Goal: Navigation & Orientation: Find specific page/section

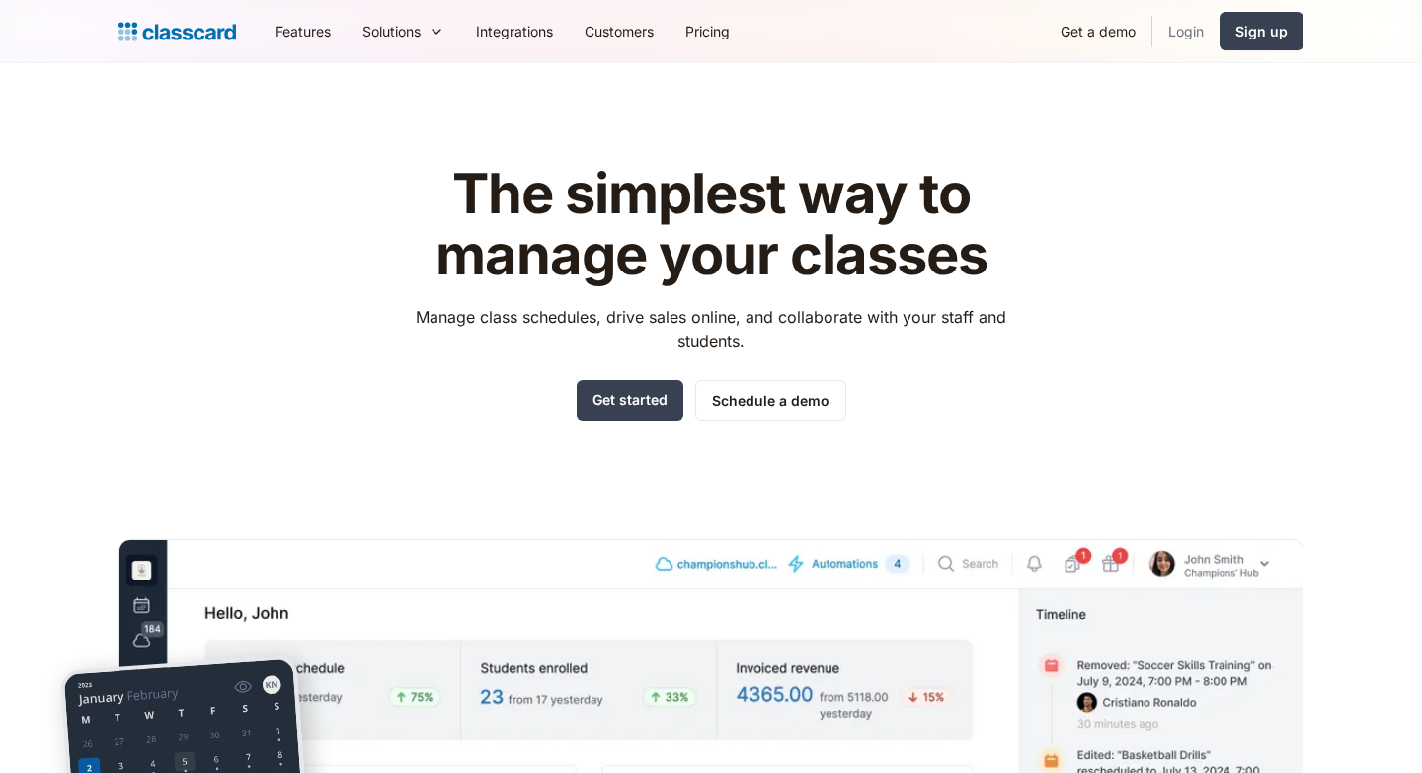
click at [1185, 29] on link "Login" at bounding box center [1185, 31] width 67 height 44
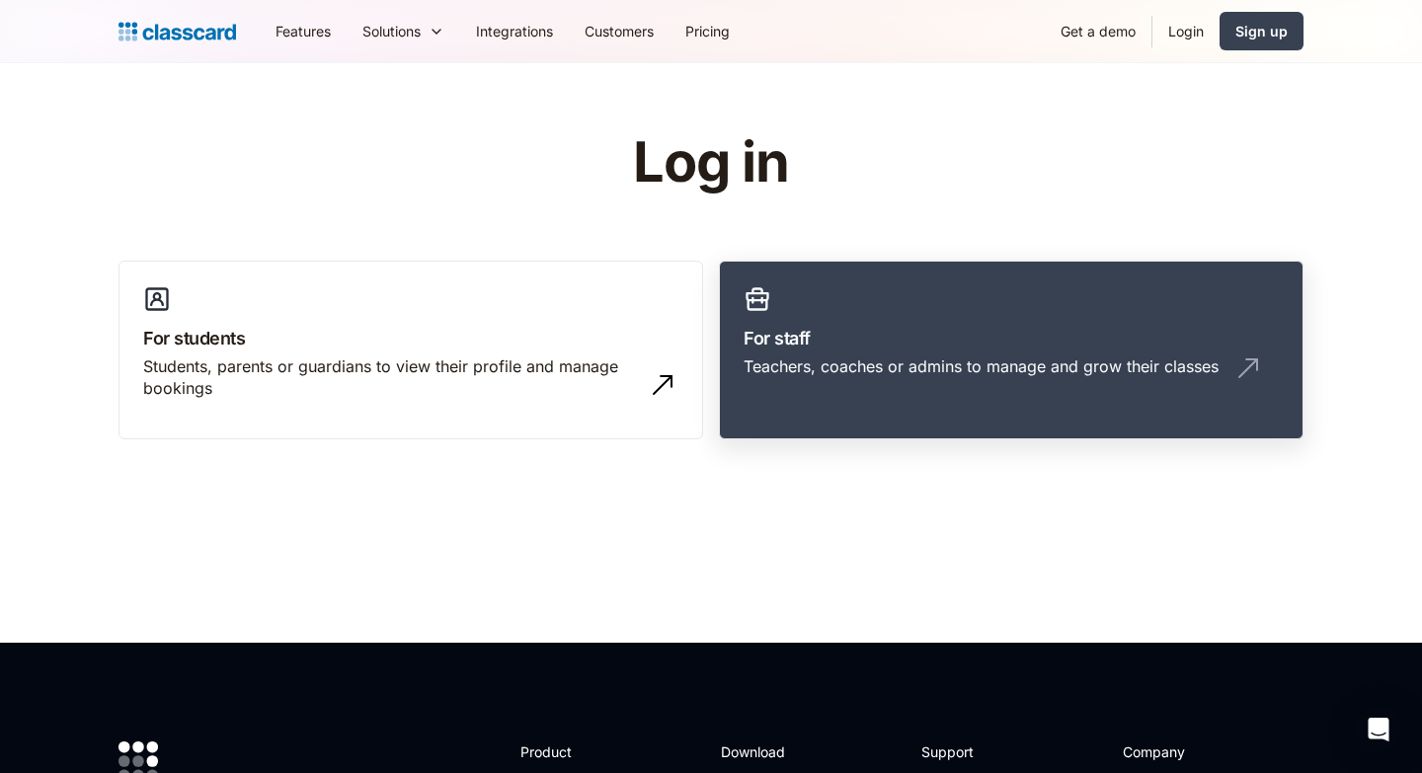
click at [969, 343] on h3 "For staff" at bounding box center [1011, 338] width 535 height 27
